Goal: Transaction & Acquisition: Purchase product/service

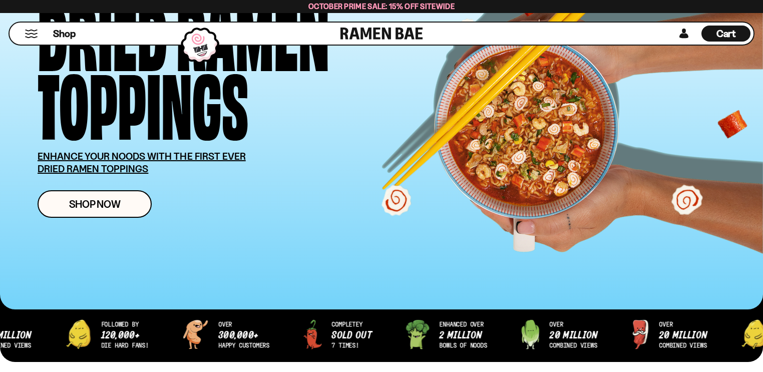
scroll to position [160, 0]
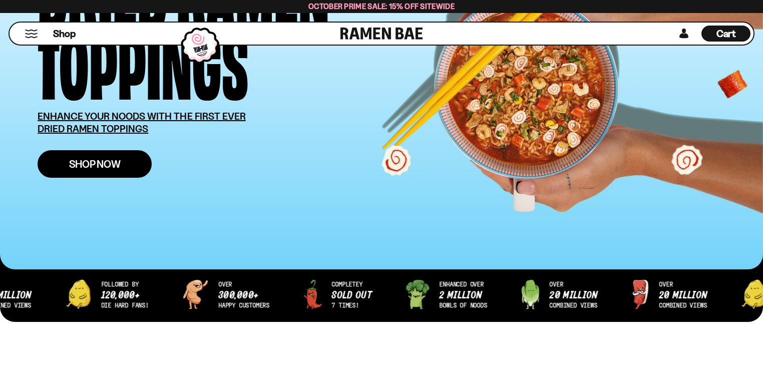
click at [64, 166] on link "Shop Now" at bounding box center [95, 164] width 114 height 28
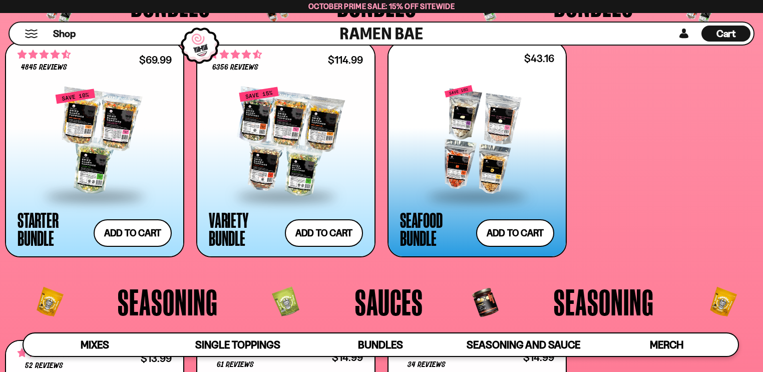
scroll to position [2140, 0]
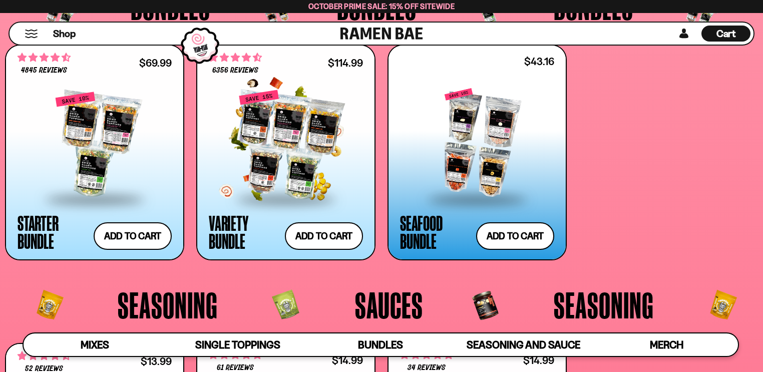
click at [284, 150] on div at bounding box center [286, 144] width 154 height 107
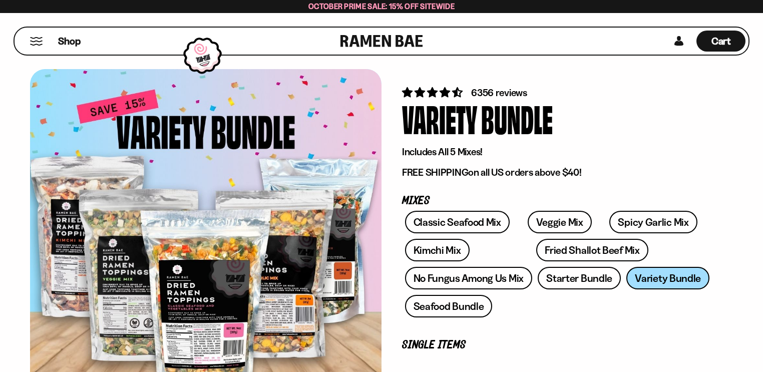
scroll to position [40, 0]
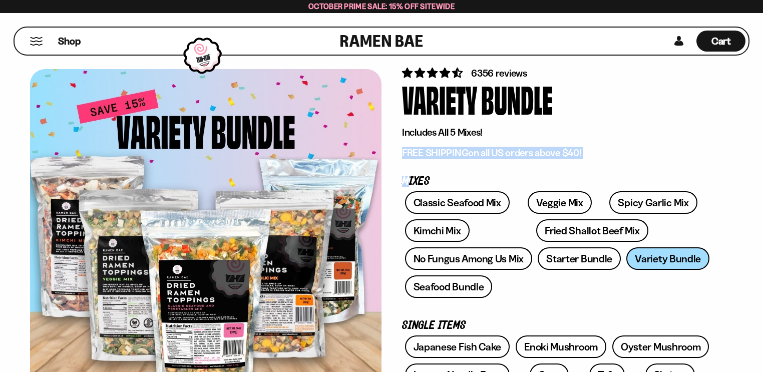
drag, startPoint x: 398, startPoint y: 160, endPoint x: 407, endPoint y: 169, distance: 12.4
drag, startPoint x: 407, startPoint y: 169, endPoint x: 395, endPoint y: 166, distance: 11.8
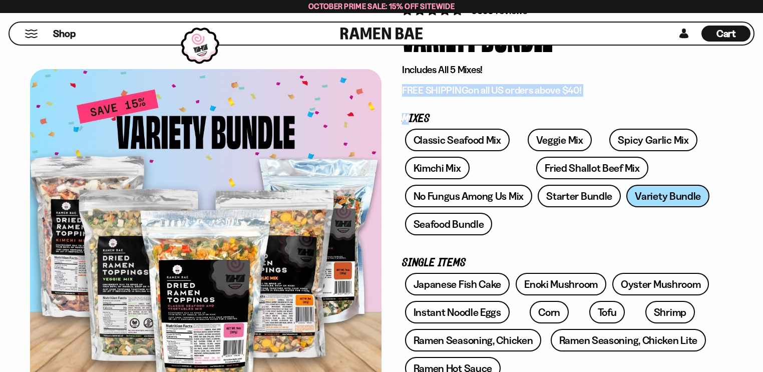
scroll to position [120, 0]
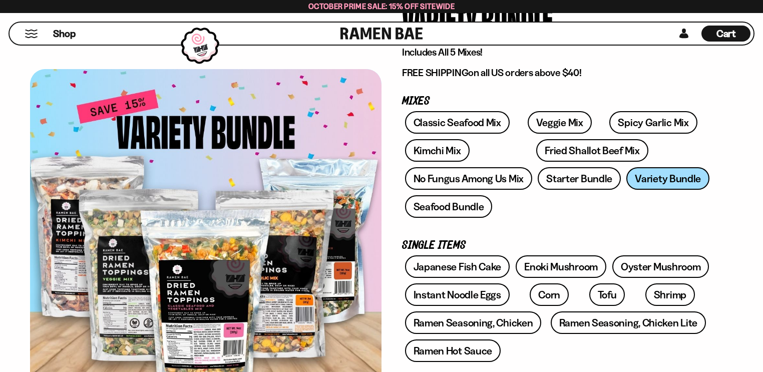
click at [403, 221] on div "Classic Seafood Mix Veggie Mix Spicy Garlic Mix Kimchi Mix Fried Shallot Beef M…" at bounding box center [557, 167] width 310 height 112
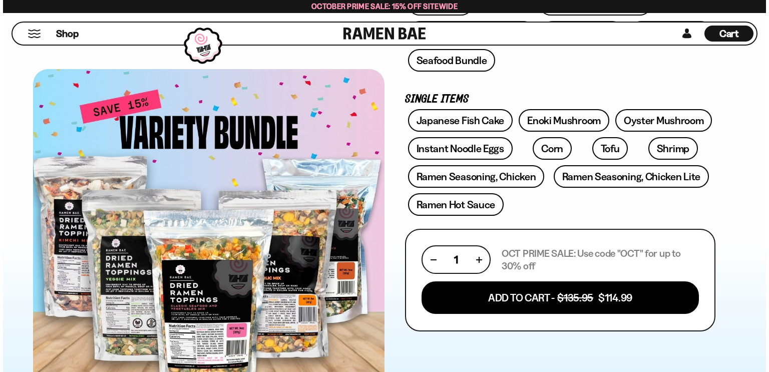
scroll to position [280, 0]
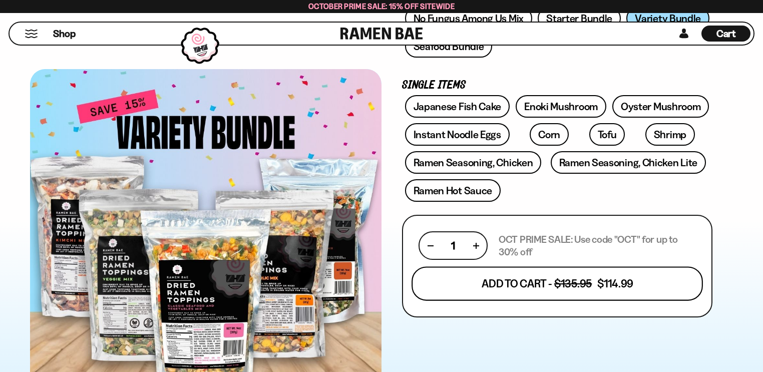
click at [507, 274] on button "Add To Cart - $135.95 $114.99" at bounding box center [557, 284] width 291 height 34
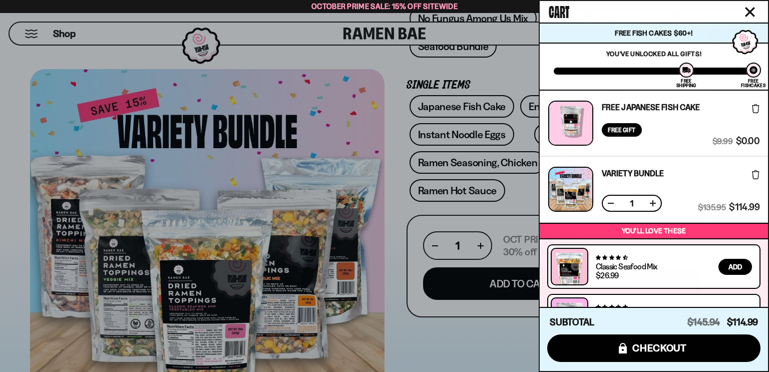
scroll to position [85, 0]
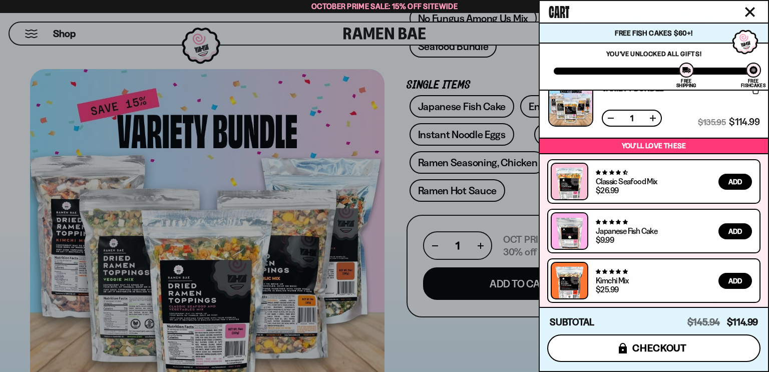
click at [659, 343] on button "icons8-lock checkout" at bounding box center [653, 349] width 213 height 28
